Goal: Transaction & Acquisition: Purchase product/service

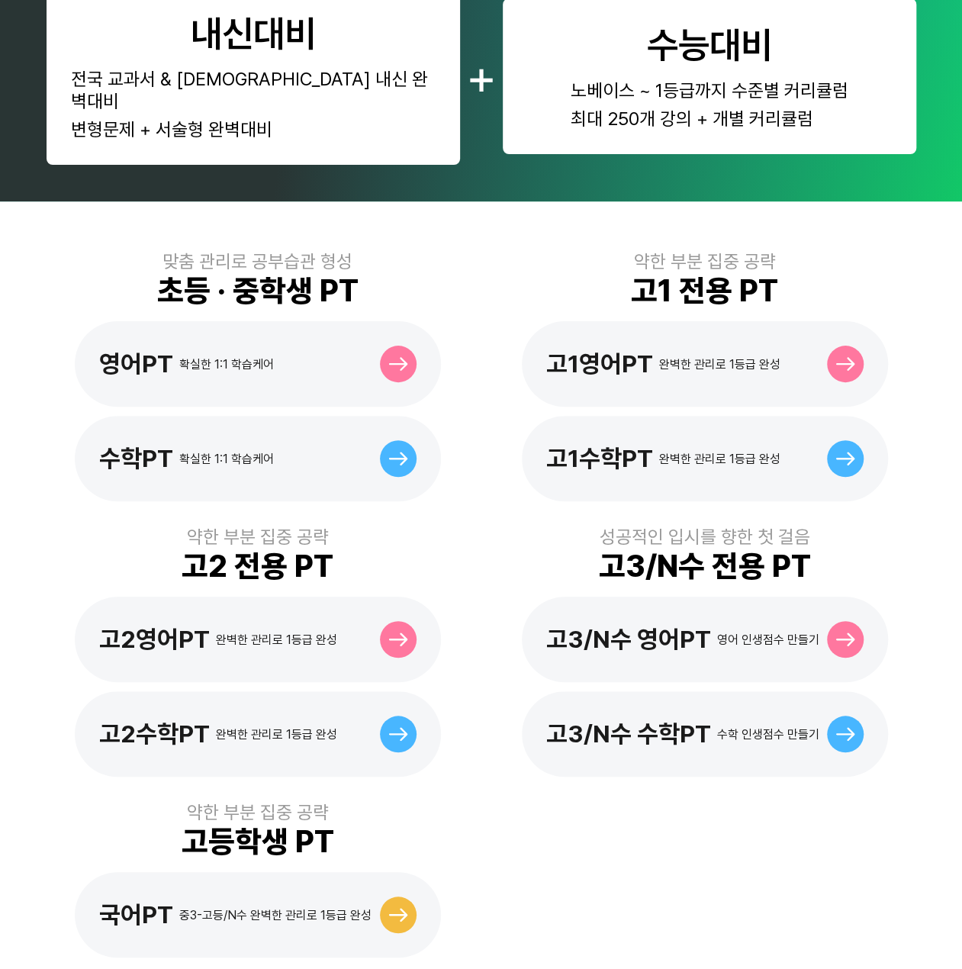
scroll to position [305, 0]
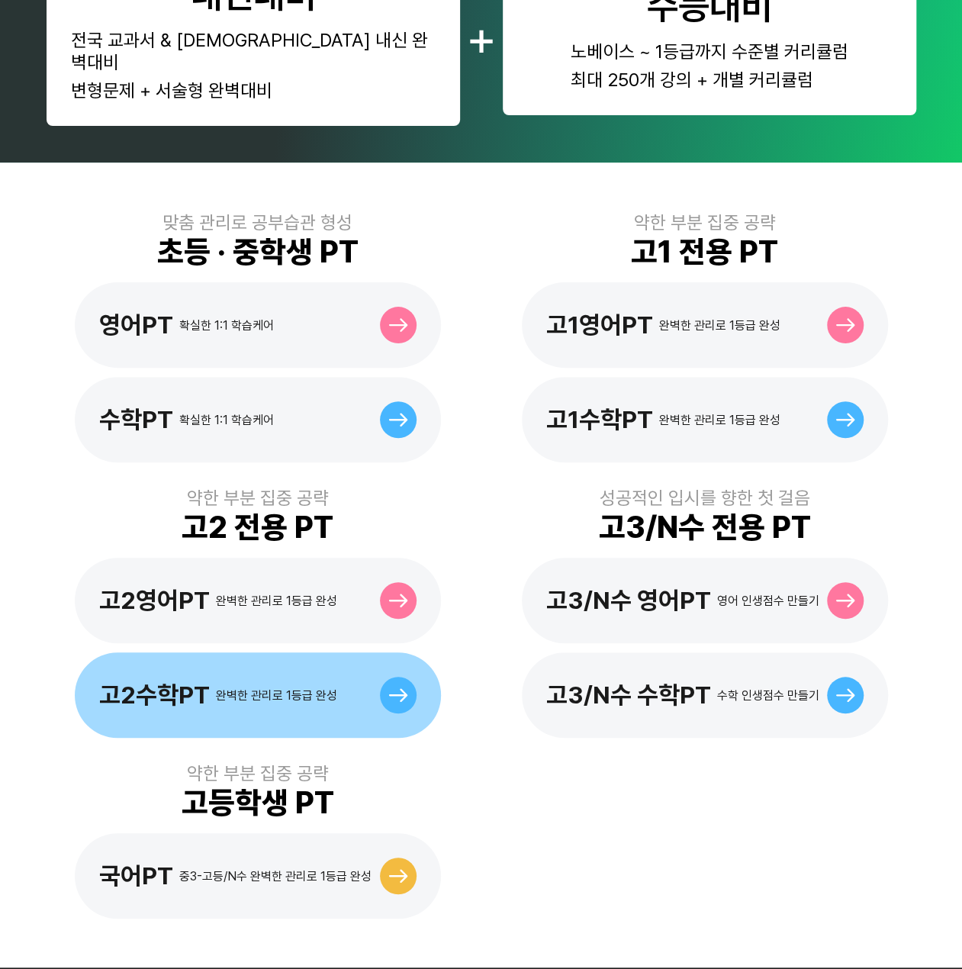
click at [299, 682] on div "고2수학PT 완벽한 관리로 1등급 완성" at bounding box center [218, 695] width 238 height 29
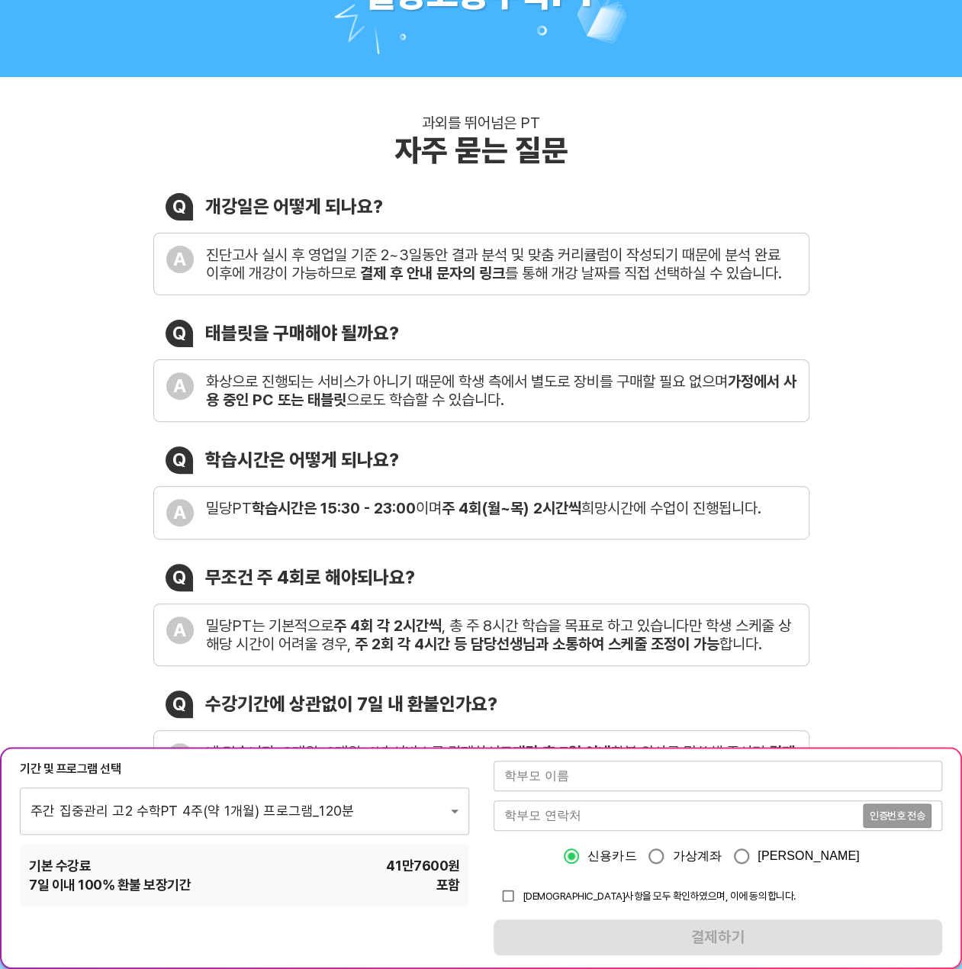
scroll to position [305, 0]
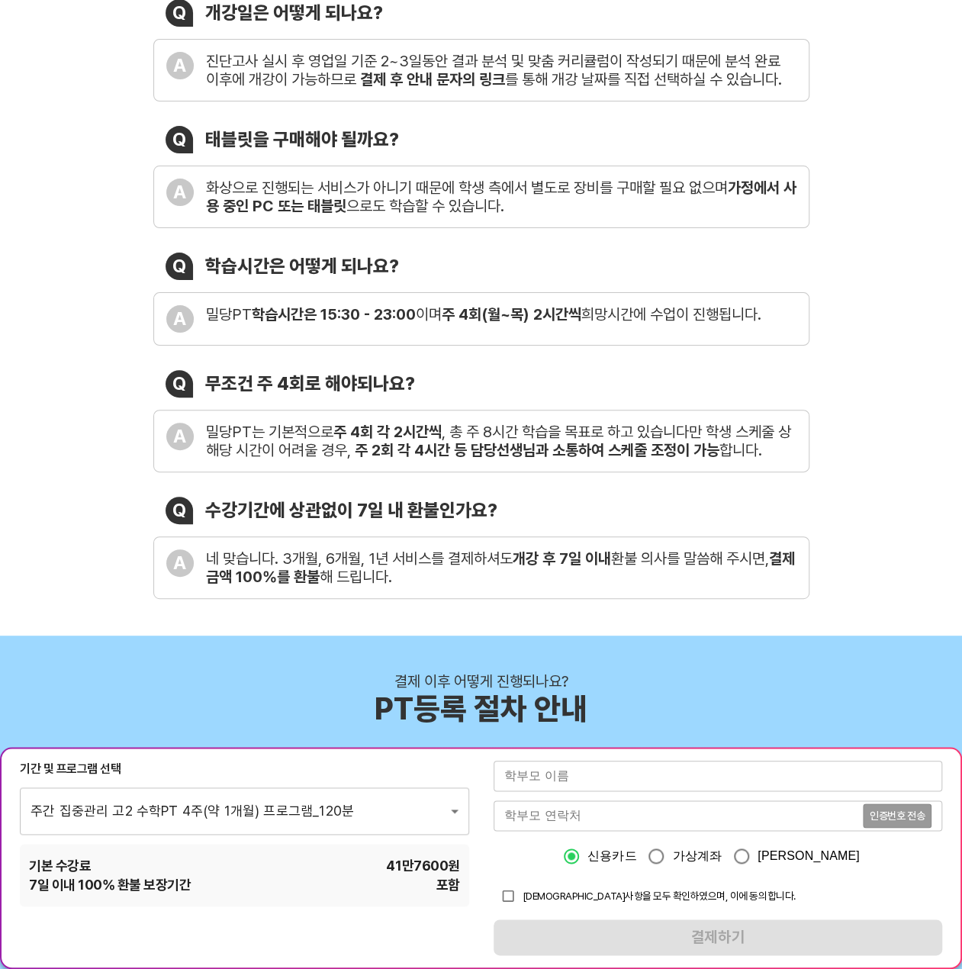
click at [615, 776] on input "text" at bounding box center [718, 776] width 449 height 31
type input "[PERSON_NAME]"
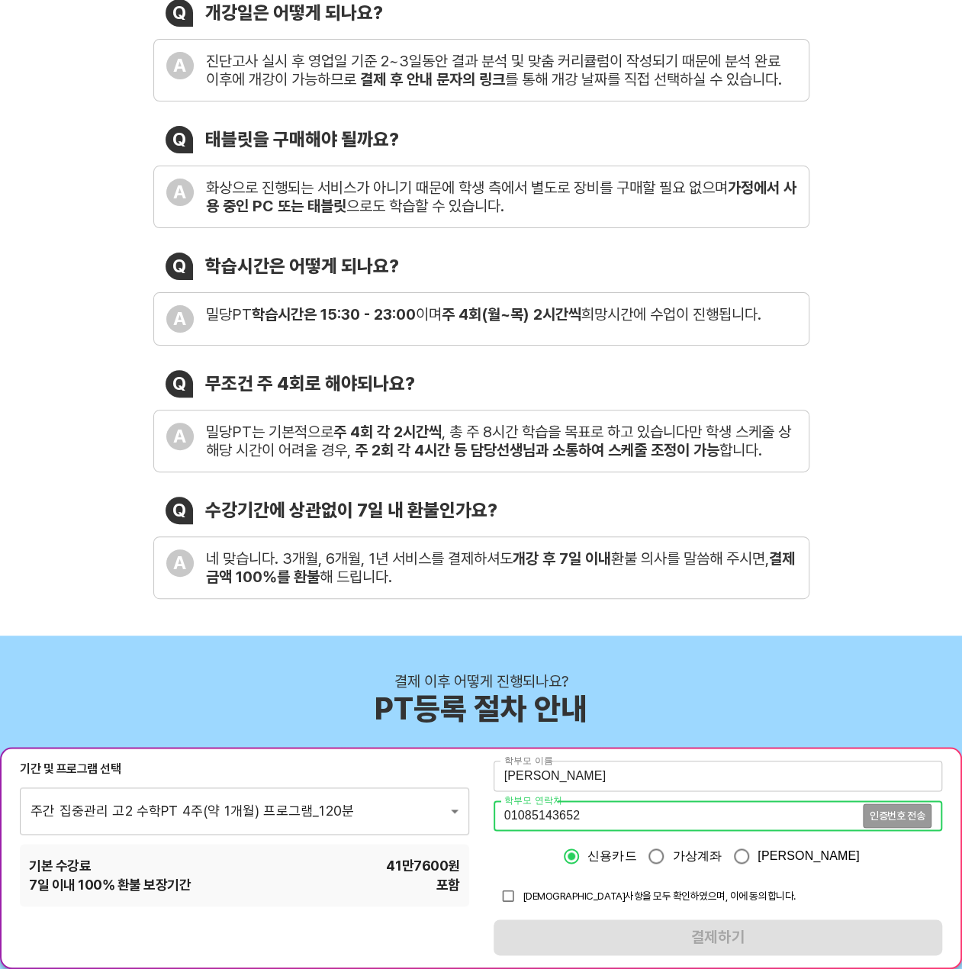
type input "01085143652"
click at [510, 895] on input "checkbox" at bounding box center [508, 895] width 29 height 29
checkbox input "true"
click at [910, 810] on span "인증번호 전송" at bounding box center [897, 815] width 55 height 11
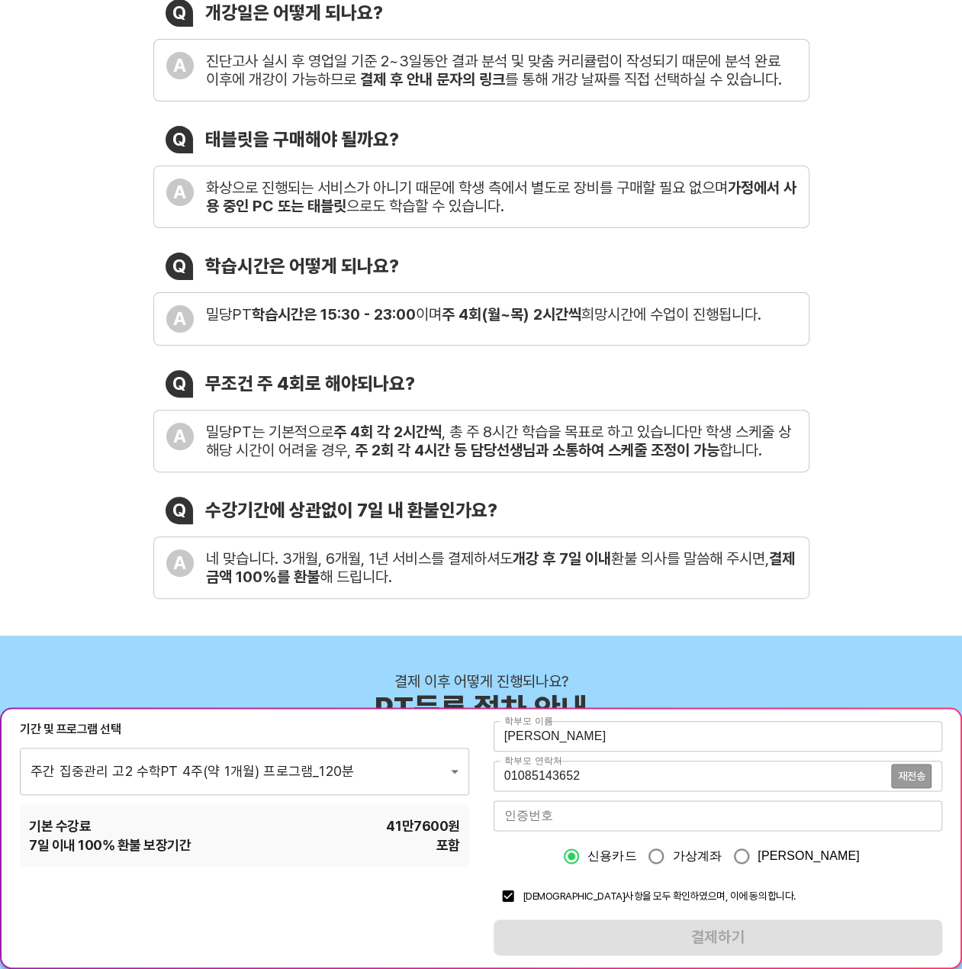
click at [587, 816] on input "number" at bounding box center [718, 815] width 449 height 31
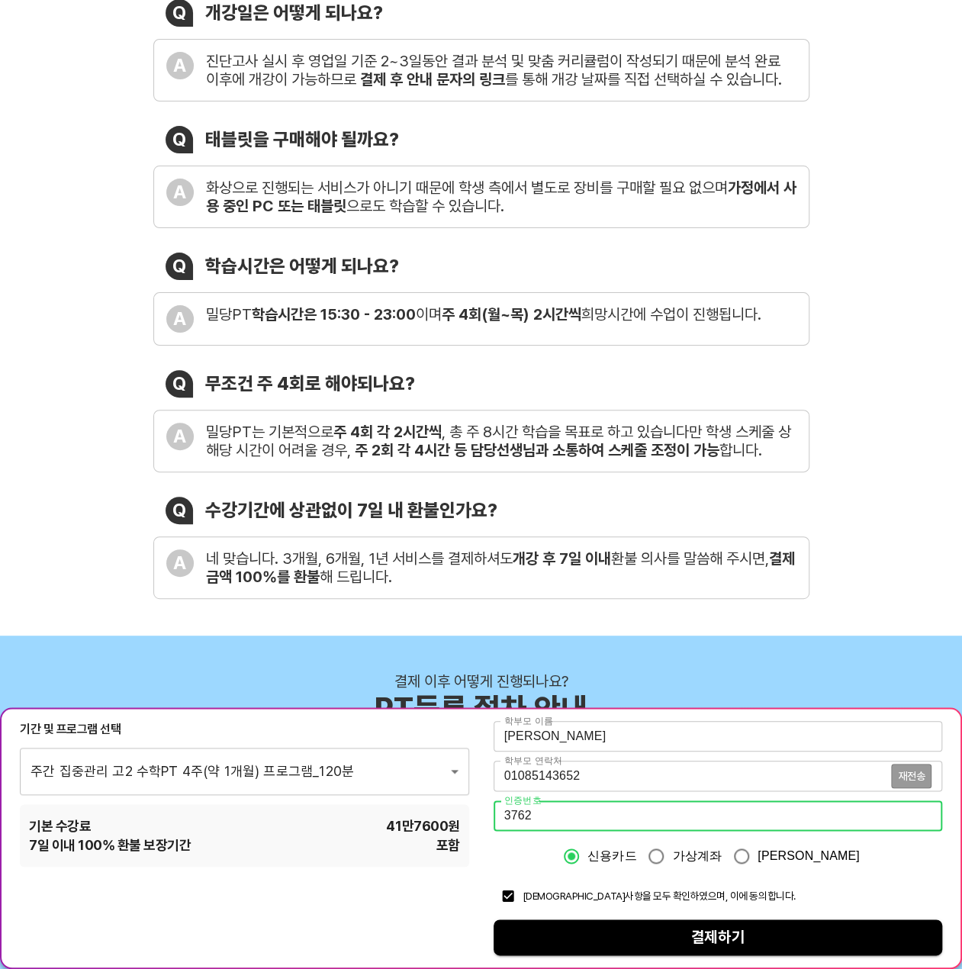
type input "3762"
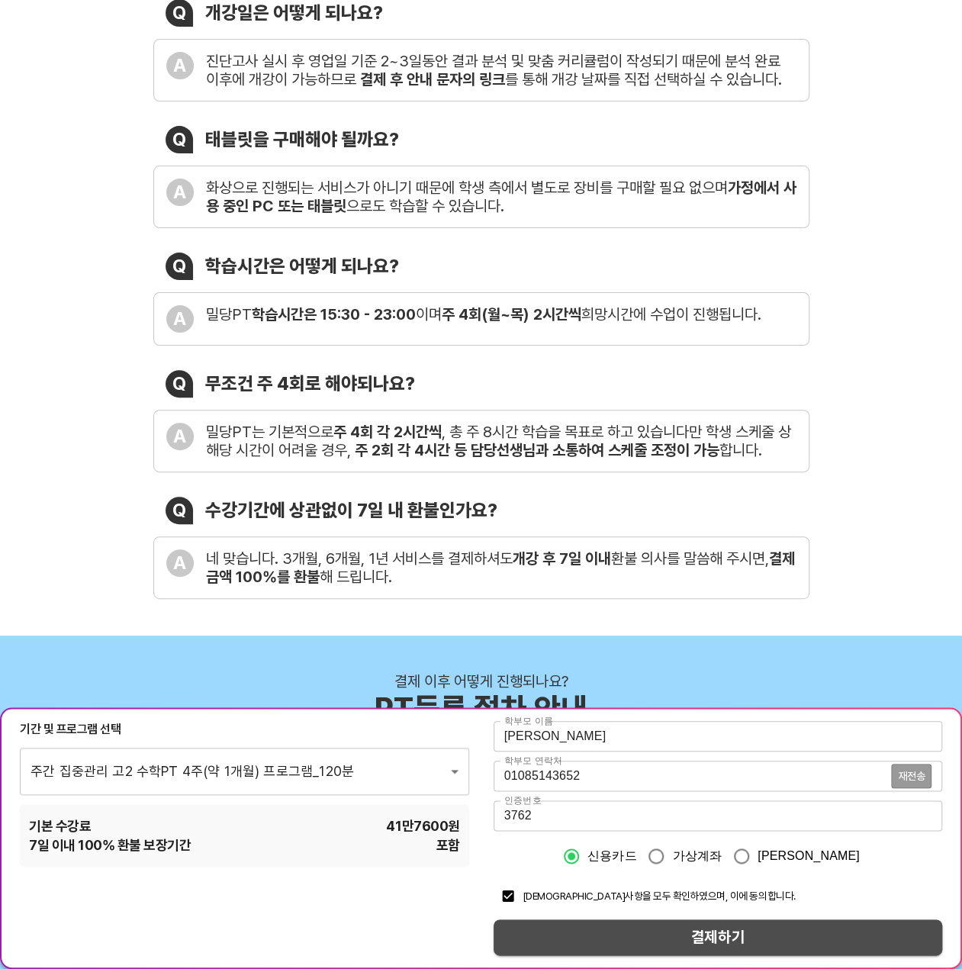
click at [741, 935] on span "결제하기" at bounding box center [718, 937] width 425 height 27
